Goal: Information Seeking & Learning: Learn about a topic

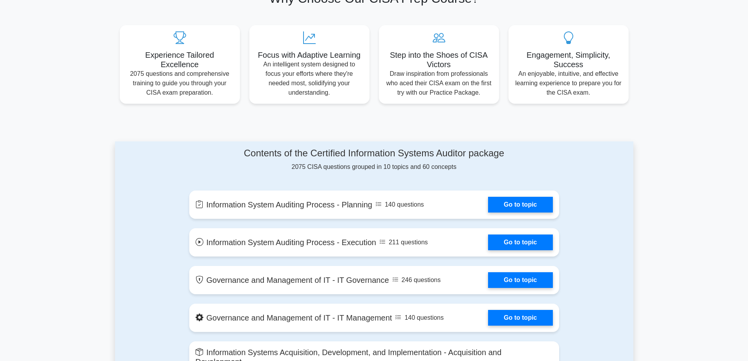
scroll to position [314, 0]
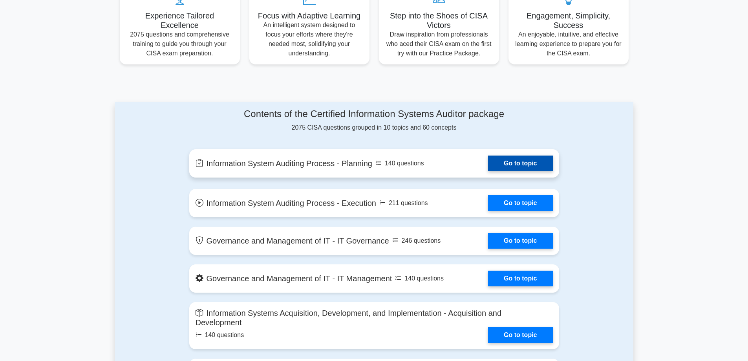
click at [502, 168] on link "Go to topic" at bounding box center [520, 163] width 64 height 16
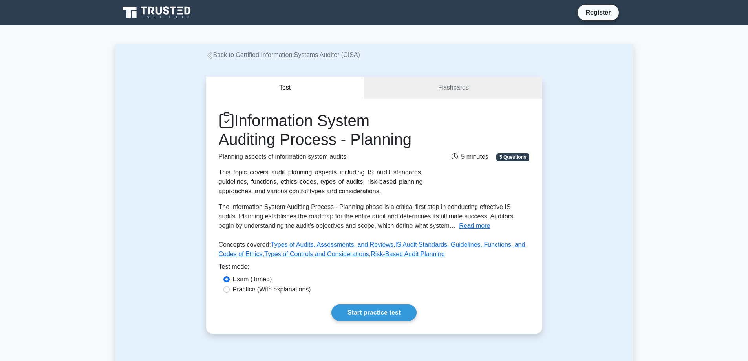
click at [239, 288] on label "Practice (With explanations)" at bounding box center [272, 289] width 78 height 9
click at [230, 288] on input "Practice (With explanations)" at bounding box center [226, 289] width 6 height 6
radio input "true"
click at [399, 317] on link "Start practice test" at bounding box center [373, 312] width 85 height 16
click at [473, 90] on link "Flashcards" at bounding box center [452, 88] width 177 height 22
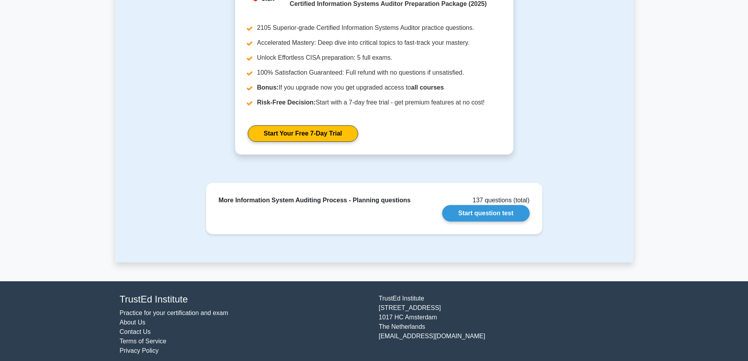
scroll to position [531, 0]
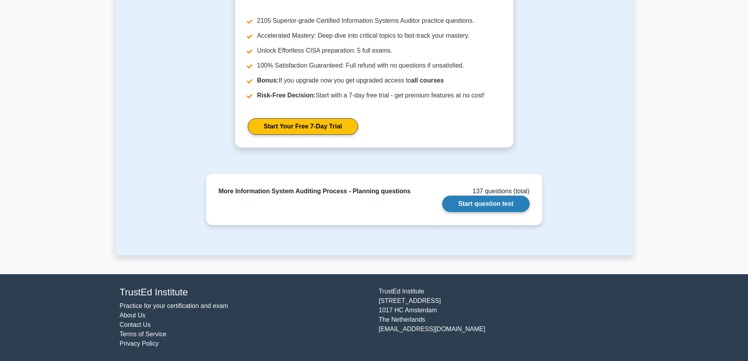
click at [497, 208] on link "Start question test" at bounding box center [485, 203] width 87 height 16
